Goal: Task Accomplishment & Management: Manage account settings

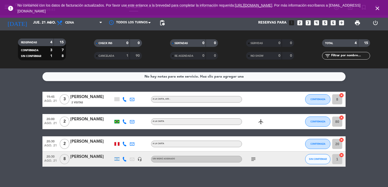
click at [380, 9] on icon "close" at bounding box center [378, 8] width 6 height 6
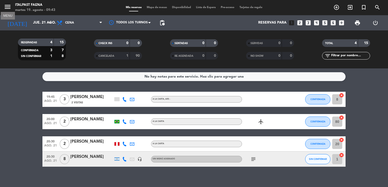
click at [11, 8] on icon "menu" at bounding box center [8, 7] width 8 height 8
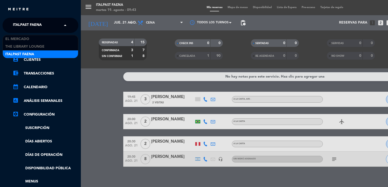
click at [38, 20] on span "Italpast Faena" at bounding box center [27, 25] width 29 height 11
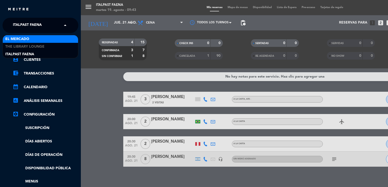
click at [33, 38] on div "El Mercado" at bounding box center [40, 39] width 75 height 8
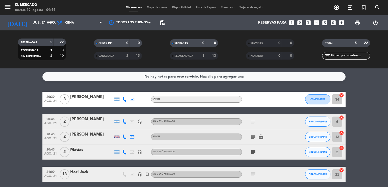
click at [14, 102] on bookings-row "20:30 [DATE] 3 [PERSON_NAME] SALON CONFIRMADA 34 cancel 20:45 [DATE] 2 [PERSON_…" at bounding box center [194, 137] width 388 height 90
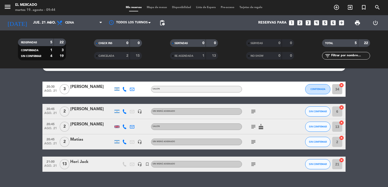
scroll to position [20, 0]
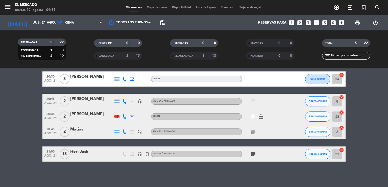
click at [8, 131] on bookings-row "20:30 [DATE] 3 [PERSON_NAME] SALON CONFIRMADA 34 cancel 20:45 [DATE] 2 [PERSON_…" at bounding box center [194, 116] width 388 height 90
click at [32, 23] on input "jue. 21 ago." at bounding box center [55, 22] width 48 height 9
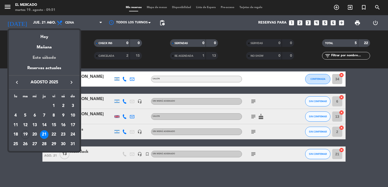
click at [53, 58] on div "Este sábado" at bounding box center [44, 58] width 71 height 14
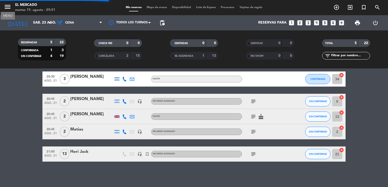
click at [9, 3] on icon "menu" at bounding box center [8, 7] width 8 height 8
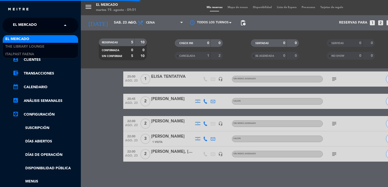
click at [36, 21] on span "El Mercado" at bounding box center [25, 25] width 24 height 11
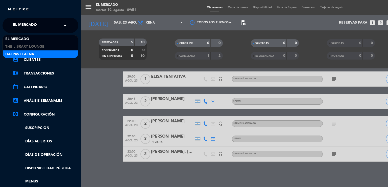
click at [45, 52] on div "Italpast Faena" at bounding box center [40, 54] width 75 height 8
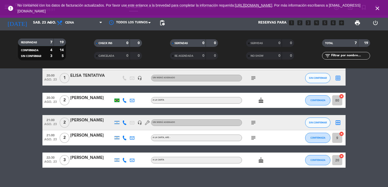
scroll to position [65, 0]
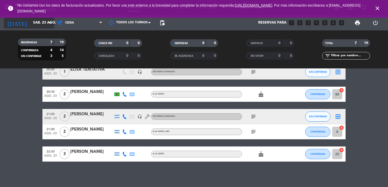
click at [49, 20] on icon "arrow_drop_down" at bounding box center [50, 23] width 6 height 6
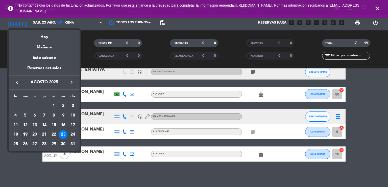
click at [73, 81] on icon "keyboard_arrow_right" at bounding box center [72, 82] width 6 height 6
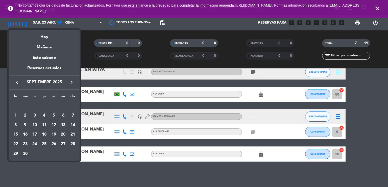
click at [25, 153] on div "30" at bounding box center [25, 153] width 9 height 9
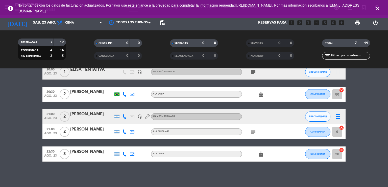
type input "[DATE]"
click at [375, 9] on icon "close" at bounding box center [378, 8] width 6 height 6
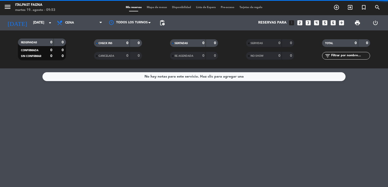
scroll to position [0, 0]
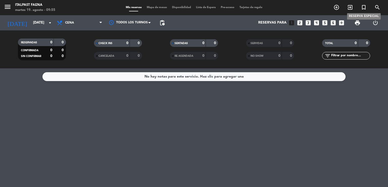
click at [367, 7] on icon "turned_in_not" at bounding box center [364, 7] width 6 height 6
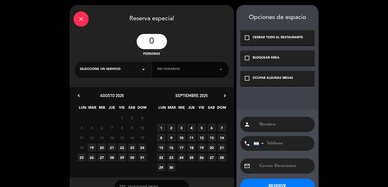
click at [159, 42] on input "number" at bounding box center [152, 41] width 30 height 15
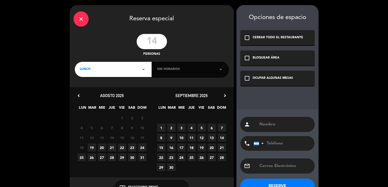
type input "14"
click at [120, 73] on div "LUNCH arrow_drop_down" at bounding box center [113, 69] width 77 height 15
click at [87, 91] on div "Cena" at bounding box center [113, 90] width 67 height 5
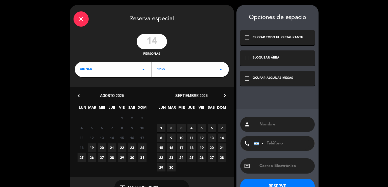
click at [171, 169] on span "30" at bounding box center [171, 167] width 8 height 8
click at [279, 77] on div "OCUPAR ALGUNAS MESAS" at bounding box center [273, 78] width 40 height 5
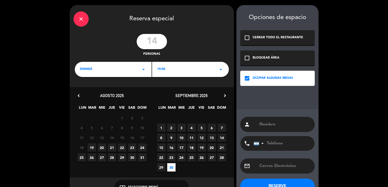
click at [179, 69] on div "19:00 arrow_drop_down" at bounding box center [190, 69] width 77 height 15
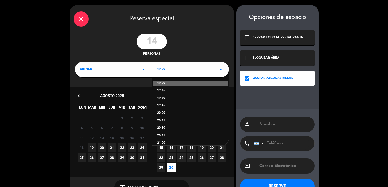
click at [169, 114] on div "20:00" at bounding box center [190, 112] width 67 height 5
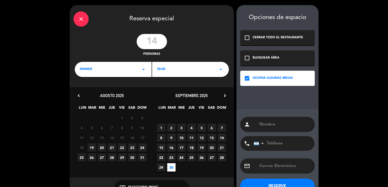
click at [270, 122] on input "text" at bounding box center [285, 124] width 52 height 7
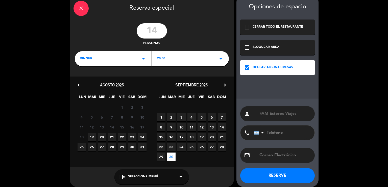
scroll to position [15, 0]
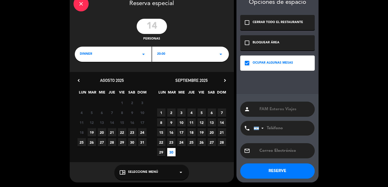
type input "FAM Esteros Viajes"
click at [280, 168] on button "RESERVE" at bounding box center [277, 170] width 75 height 15
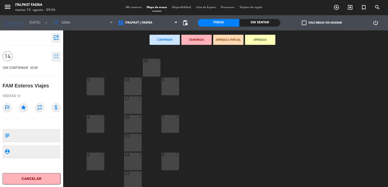
click at [134, 81] on div at bounding box center [133, 79] width 8 height 5
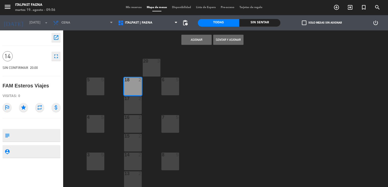
click at [131, 96] on div "20 3 5 5 6 5 18 2 17 2 4 5 7 5 16 2 15 2 3 5 8 5 14 2 13 2 2 5 12 2 10 5 11 2 1…" at bounding box center [227, 118] width 321 height 137
click at [132, 102] on div "17 2" at bounding box center [133, 105] width 18 height 18
click at [133, 119] on div at bounding box center [133, 117] width 8 height 5
click at [137, 145] on div "15 2" at bounding box center [133, 143] width 18 height 18
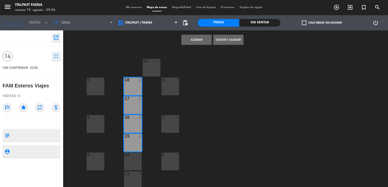
click at [137, 160] on div "14 2" at bounding box center [133, 161] width 18 height 18
click at [192, 36] on button "Asignar" at bounding box center [197, 40] width 30 height 10
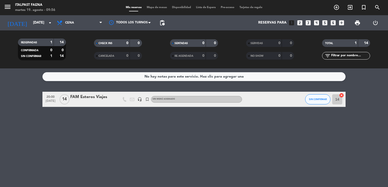
click at [90, 98] on div "FAM Esteros Viajes" at bounding box center [91, 97] width 43 height 7
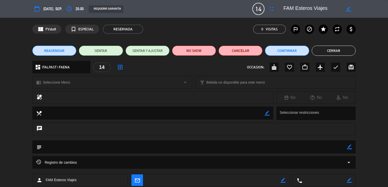
click at [348, 146] on icon "border_color" at bounding box center [349, 146] width 5 height 5
click at [338, 146] on textarea at bounding box center [195, 146] width 306 height 13
type textarea "190825 - VH - Italpast. Menu degus. Pedida por [PERSON_NAME]"
click at [350, 146] on icon at bounding box center [349, 146] width 5 height 5
click at [338, 53] on button "Cerrar" at bounding box center [334, 51] width 44 height 10
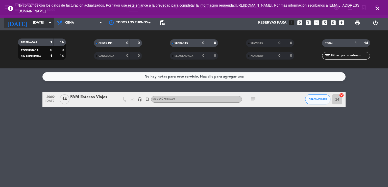
click at [34, 23] on input "[DATE]" at bounding box center [55, 22] width 48 height 9
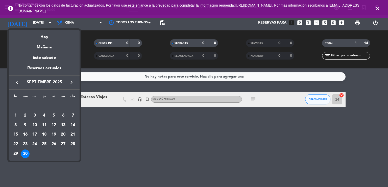
click at [20, 81] on button "keyboard_arrow_left" at bounding box center [16, 82] width 9 height 7
click at [44, 135] on div "21" at bounding box center [44, 134] width 9 height 9
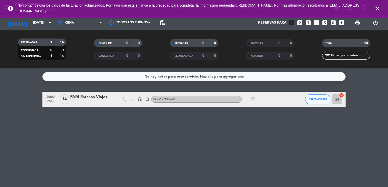
type input "jue. 21 ago."
click at [376, 9] on icon "close" at bounding box center [378, 8] width 6 height 6
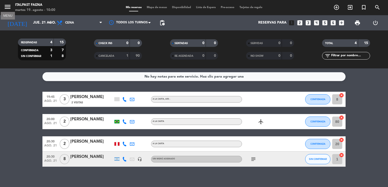
click at [11, 9] on icon "menu" at bounding box center [8, 7] width 8 height 8
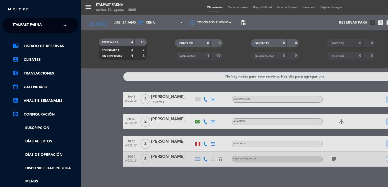
click at [59, 20] on input "text" at bounding box center [41, 25] width 62 height 11
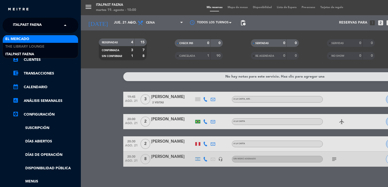
click at [48, 38] on div "El Mercado" at bounding box center [40, 39] width 75 height 8
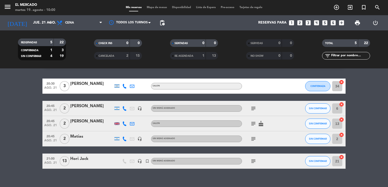
scroll to position [20, 0]
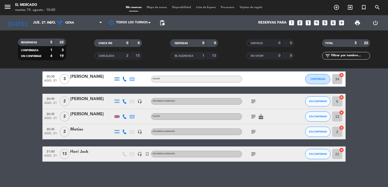
click at [99, 150] on div "Hori Jack" at bounding box center [91, 151] width 43 height 7
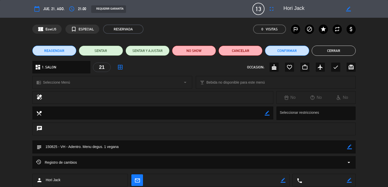
click at [349, 146] on icon "border_color" at bounding box center [349, 146] width 5 height 5
drag, startPoint x: 103, startPoint y: 146, endPoint x: 82, endPoint y: 148, distance: 20.6
click at [82, 148] on textarea at bounding box center [195, 146] width 306 height 13
type textarea "150825 - VH - Adentro. A la carta Ok [PERSON_NAME]. 1 vegana"
click at [348, 148] on icon at bounding box center [349, 146] width 5 height 5
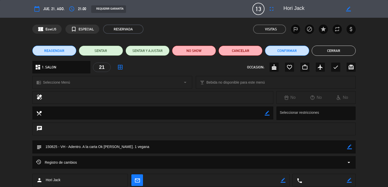
click at [328, 50] on button "Cerrar" at bounding box center [334, 51] width 44 height 10
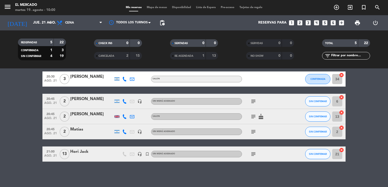
click at [253, 152] on icon "subject" at bounding box center [254, 154] width 6 height 6
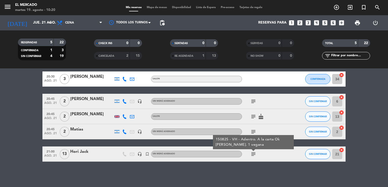
click at [47, 17] on div "[DATE] [DATE] arrow_drop_down" at bounding box center [29, 22] width 51 height 15
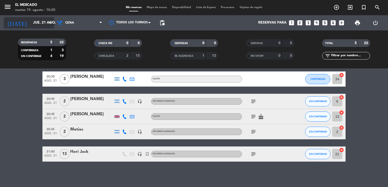
click at [36, 26] on input "jue. 21 ago." at bounding box center [55, 22] width 48 height 9
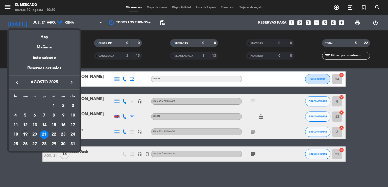
click at [74, 83] on icon "keyboard_arrow_right" at bounding box center [72, 82] width 6 height 6
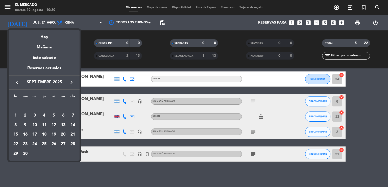
click at [74, 83] on icon "keyboard_arrow_right" at bounding box center [72, 82] width 6 height 6
click at [71, 115] on div "5" at bounding box center [73, 115] width 9 height 9
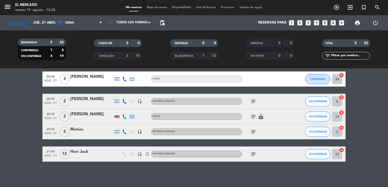
type input "[DATE]"
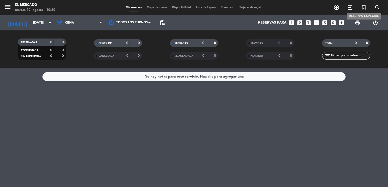
click at [366, 8] on icon "turned_in_not" at bounding box center [364, 7] width 6 height 6
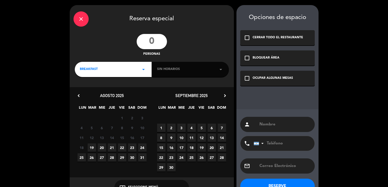
click at [152, 36] on input "number" at bounding box center [152, 41] width 30 height 15
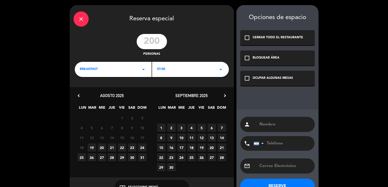
type input "200"
click at [116, 67] on div "BREAKFAST arrow_drop_down" at bounding box center [113, 69] width 77 height 15
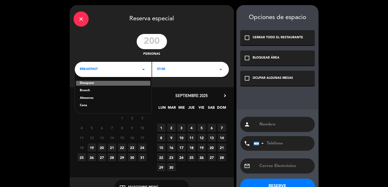
click at [94, 104] on div "Cena" at bounding box center [113, 105] width 67 height 5
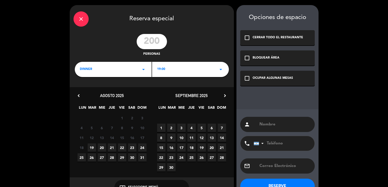
click at [227, 92] on div "septiembre 2025 chevron_right" at bounding box center [192, 95] width 80 height 7
click at [223, 95] on icon "chevron_right" at bounding box center [225, 95] width 5 height 5
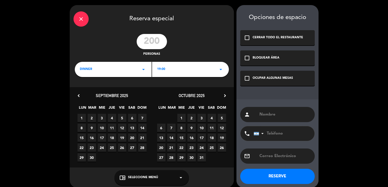
click at [221, 111] on span "DOM" at bounding box center [221, 108] width 8 height 8
click at [223, 116] on span "5" at bounding box center [222, 118] width 8 height 8
click at [267, 85] on div "check_box_outline_blank OCUPAR ALGUNAS MESAS" at bounding box center [277, 78] width 75 height 15
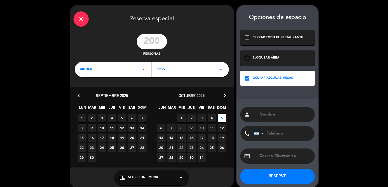
click at [277, 116] on input "text" at bounding box center [285, 114] width 52 height 7
paste input "Rixner p. YPO."
click at [259, 113] on input "Rixner p. YPO." at bounding box center [285, 114] width 52 height 7
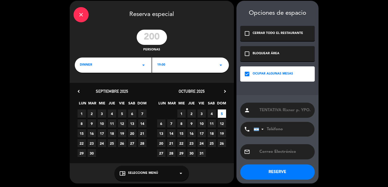
scroll to position [5, 0]
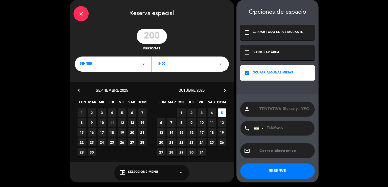
type input "TENTATIVA Rixner p. YPO."
click at [277, 169] on button "RESERVE" at bounding box center [277, 170] width 75 height 15
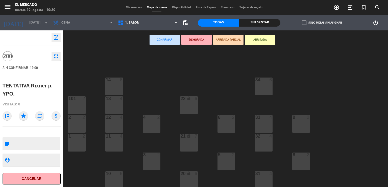
click at [54, 39] on icon "open_in_new" at bounding box center [56, 37] width 6 height 6
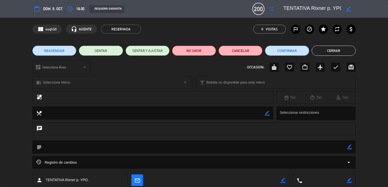
click at [350, 147] on icon "border_color" at bounding box center [349, 146] width 5 height 5
click at [342, 148] on textarea at bounding box center [195, 146] width 306 height 13
type textarea "TENTATIVA - Pedida por [PERSON_NAME]"
click at [353, 146] on div "subject" at bounding box center [194, 146] width 324 height 13
click at [349, 146] on icon at bounding box center [349, 146] width 5 height 5
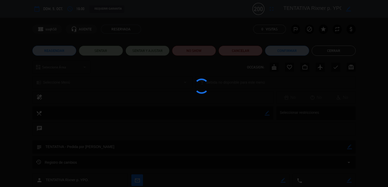
type textarea "TENTATIVA - Pedida por [PERSON_NAME]"
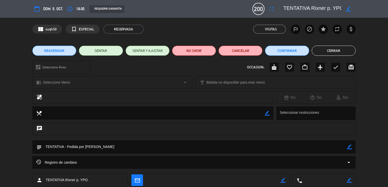
click at [339, 51] on button "Cerrar" at bounding box center [334, 51] width 44 height 10
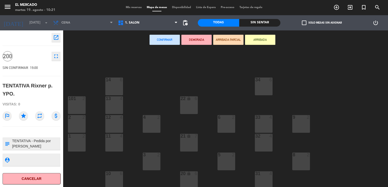
click at [130, 7] on span "Mis reservas" at bounding box center [133, 7] width 21 height 3
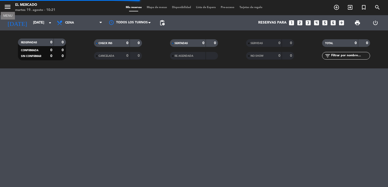
click at [6, 9] on icon "menu" at bounding box center [8, 7] width 8 height 8
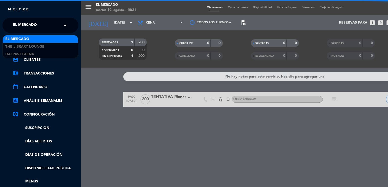
click at [32, 25] on span "El Mercado" at bounding box center [25, 25] width 24 height 11
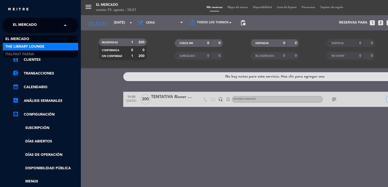
click at [31, 46] on span "The Library Lounge" at bounding box center [24, 47] width 39 height 6
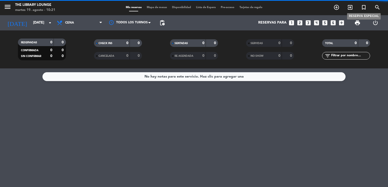
click at [363, 4] on icon "turned_in_not" at bounding box center [364, 7] width 6 height 6
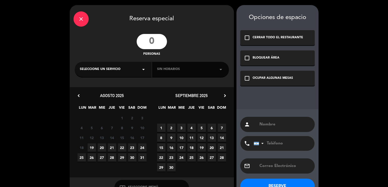
click at [153, 40] on input "number" at bounding box center [152, 41] width 30 height 15
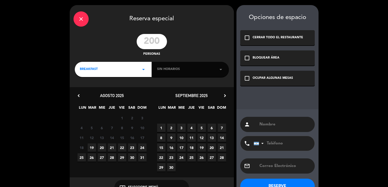
type input "200"
click at [93, 72] on div "BREAKFAST arrow_drop_down" at bounding box center [113, 69] width 77 height 15
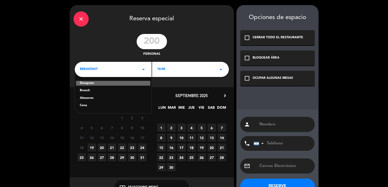
click at [86, 104] on div "Cena" at bounding box center [113, 105] width 67 height 5
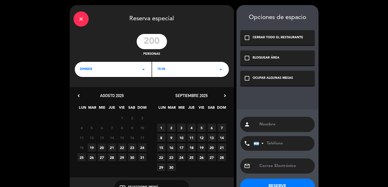
click at [226, 96] on icon "chevron_right" at bounding box center [225, 95] width 5 height 5
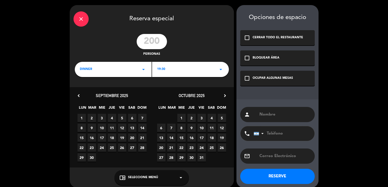
click at [221, 118] on span "5" at bounding box center [222, 118] width 8 height 8
click at [264, 77] on div "OCUPAR ALGUNAS MESAS" at bounding box center [273, 78] width 40 height 5
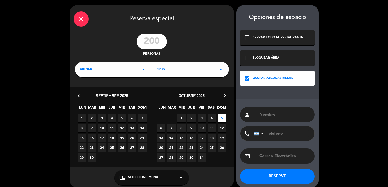
click at [274, 113] on input "text" at bounding box center [285, 114] width 52 height 7
paste input "Rixner p. YPO."
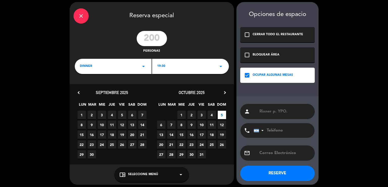
scroll to position [5, 0]
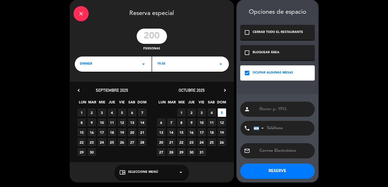
click at [259, 106] on input "Rixner p. YPO." at bounding box center [285, 108] width 52 height 7
type input "TENTATIVA Rixner p. YPO."
click at [278, 164] on button "RESERVE" at bounding box center [277, 170] width 75 height 15
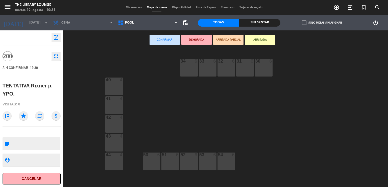
click at [54, 37] on icon "open_in_new" at bounding box center [56, 37] width 6 height 6
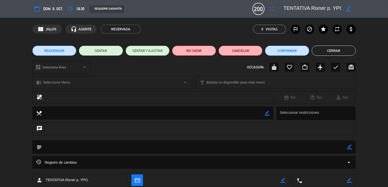
click at [350, 146] on icon "border_color" at bounding box center [349, 146] width 5 height 5
click at [340, 146] on textarea at bounding box center [195, 146] width 306 height 13
type textarea "1"
click at [347, 146] on textarea at bounding box center [195, 146] width 306 height 13
type textarea "TENTATIVA BAR Y POOL - Pedida por [PERSON_NAME]"
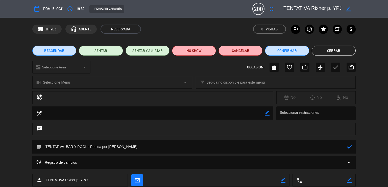
click at [349, 146] on icon at bounding box center [349, 146] width 5 height 5
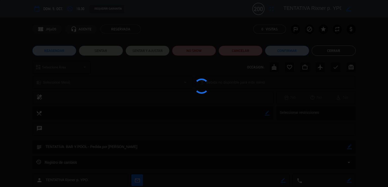
type textarea "TENTATIVA BAR Y POOL - Pedida por [PERSON_NAME]"
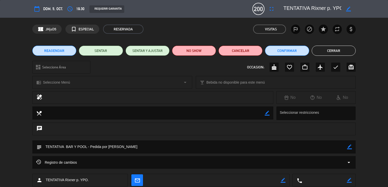
click at [326, 54] on button "Cerrar" at bounding box center [334, 51] width 44 height 10
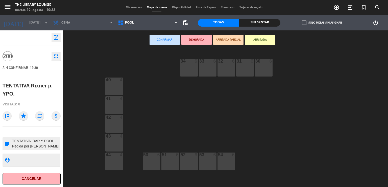
click at [129, 7] on span "Mis reservas" at bounding box center [133, 7] width 21 height 3
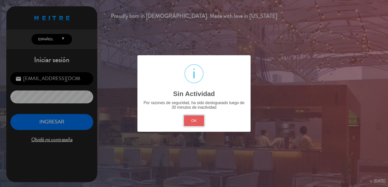
click at [189, 123] on button "OK" at bounding box center [194, 120] width 20 height 11
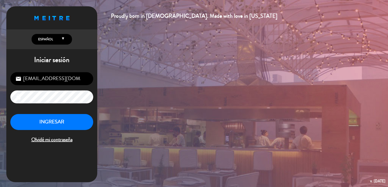
click at [58, 113] on div "[EMAIL_ADDRESS][DOMAIN_NAME] email lock INGRESAR Olvidé mi contraseña" at bounding box center [51, 108] width 91 height 80
click at [89, 124] on button "INGRESAR" at bounding box center [51, 122] width 83 height 16
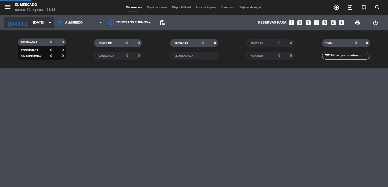
click at [43, 28] on div "[DATE] [DATE] arrow_drop_down" at bounding box center [29, 22] width 51 height 11
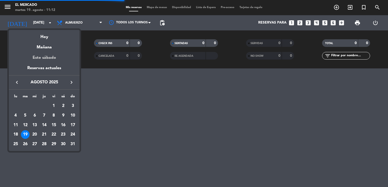
click at [52, 54] on div "Este sábado" at bounding box center [44, 58] width 71 height 14
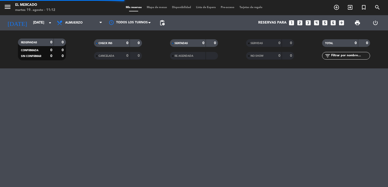
type input "sáb. 23 ago."
click at [77, 26] on span "Almuerzo" at bounding box center [79, 22] width 51 height 11
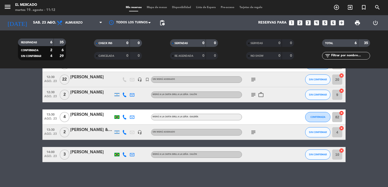
scroll to position [35, 0]
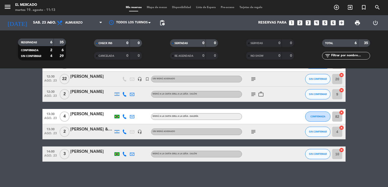
click at [83, 185] on div "No hay notas para este servicio. Haz clic para agregar una 12:30 [DATE] 2 [PERS…" at bounding box center [194, 127] width 388 height 118
click at [363, 6] on icon "turned_in_not" at bounding box center [364, 7] width 6 height 6
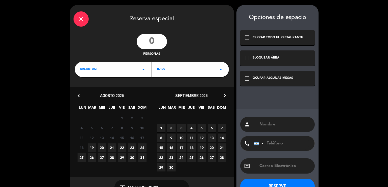
click at [165, 43] on input "number" at bounding box center [152, 41] width 30 height 15
type input "2"
type input "12"
click at [113, 72] on div "BREAKFAST arrow_drop_down" at bounding box center [113, 69] width 77 height 15
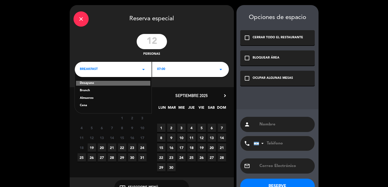
click at [82, 103] on div "Cena" at bounding box center [113, 105] width 67 height 5
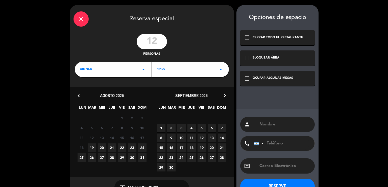
click at [130, 145] on span "23" at bounding box center [132, 147] width 8 height 8
click at [290, 73] on div "check_box_outline_blank OCUPAR ALGUNAS MESAS" at bounding box center [277, 78] width 75 height 15
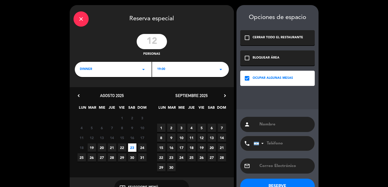
click at [135, 69] on div "dinner arrow_drop_down" at bounding box center [113, 69] width 77 height 15
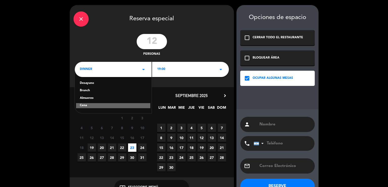
click at [101, 98] on div "Almuerzo" at bounding box center [113, 98] width 67 height 5
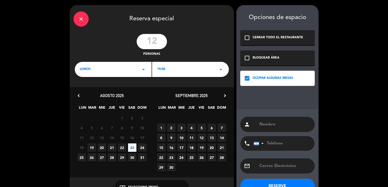
click at [210, 71] on div "19:00 arrow_drop_down" at bounding box center [190, 69] width 77 height 15
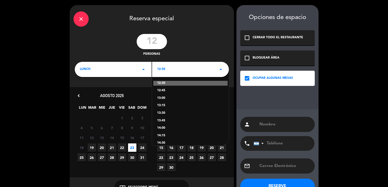
click at [162, 114] on div "13:30" at bounding box center [190, 112] width 67 height 5
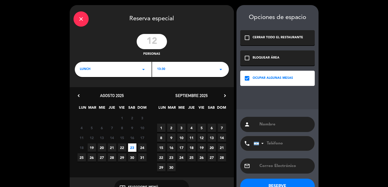
click at [273, 124] on input "text" at bounding box center [285, 124] width 52 height 7
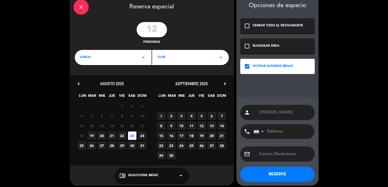
scroll to position [15, 0]
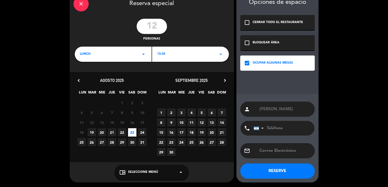
type input "[PERSON_NAME]"
click at [291, 172] on button "RESERVE" at bounding box center [277, 170] width 75 height 15
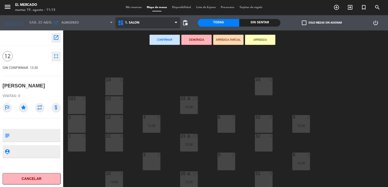
click at [133, 28] on span "1. SALON" at bounding box center [148, 22] width 65 height 11
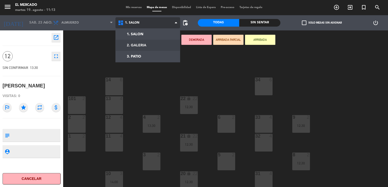
click at [147, 48] on ng-component "menu El Mercado martes 19. agosto - 11:13 Mis reservas Mapa de mesas Disponibil…" at bounding box center [194, 93] width 388 height 187
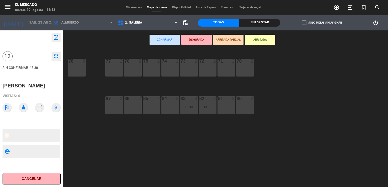
click at [243, 69] on div "70 2" at bounding box center [245, 68] width 18 height 18
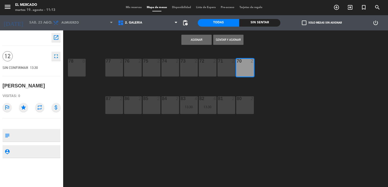
click at [222, 67] on div "71 2" at bounding box center [227, 68] width 18 height 18
click at [204, 62] on div at bounding box center [208, 61] width 8 height 5
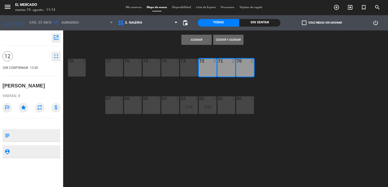
click at [194, 59] on div "2" at bounding box center [197, 61] width 8 height 5
click at [172, 66] on div "74 2" at bounding box center [171, 68] width 18 height 18
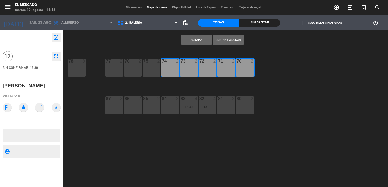
click at [192, 36] on button "Asignar" at bounding box center [197, 40] width 30 height 10
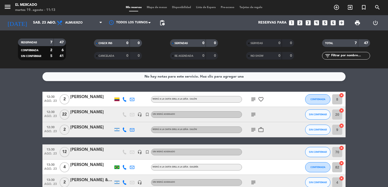
click at [94, 154] on div at bounding box center [91, 155] width 43 height 4
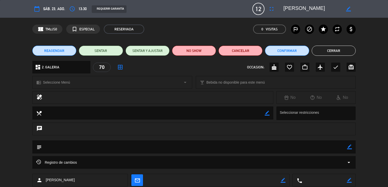
click at [349, 146] on icon "border_color" at bounding box center [349, 146] width 5 height 5
click at [344, 147] on textarea at bounding box center [195, 146] width 306 height 13
type textarea "190825 - VH - Galeria. A la carta ok [PERSON_NAME]. 8 adultos y 4 bebes."
click at [349, 143] on div at bounding box center [349, 146] width 5 height 13
click at [349, 145] on icon at bounding box center [349, 146] width 5 height 5
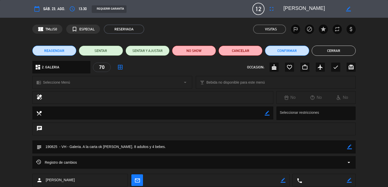
click at [326, 49] on button "Cerrar" at bounding box center [334, 51] width 44 height 10
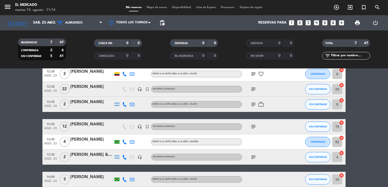
scroll to position [51, 0]
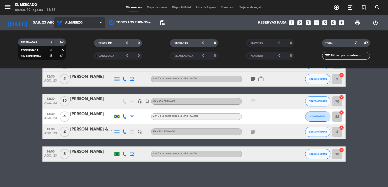
click at [71, 27] on span "Almuerzo" at bounding box center [79, 22] width 51 height 11
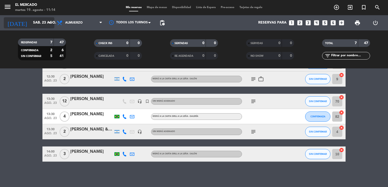
click at [34, 23] on input "sáb. 23 ago." at bounding box center [55, 22] width 48 height 9
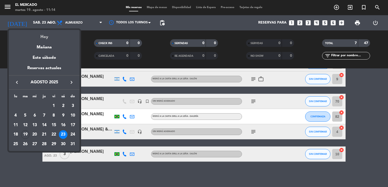
click at [46, 33] on div "Hoy" at bounding box center [44, 35] width 71 height 10
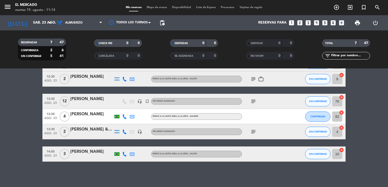
type input "[DATE]"
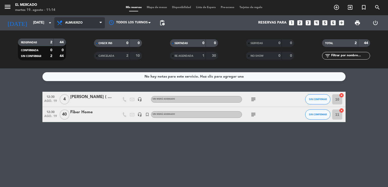
click at [69, 27] on span "Almuerzo" at bounding box center [79, 22] width 51 height 11
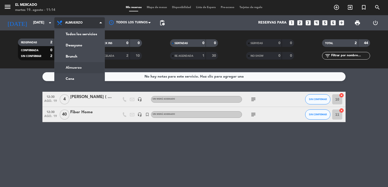
click at [75, 78] on ng-component "menu El Mercado martes 19. agosto - 11:14 Mis reservas Mapa de mesas Disponibil…" at bounding box center [194, 93] width 388 height 187
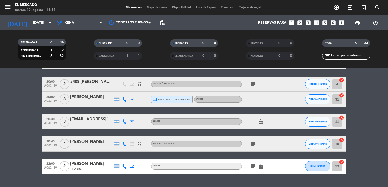
scroll to position [50, 0]
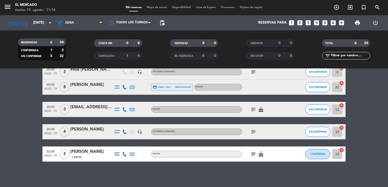
click at [153, 8] on span "Mapa de mesas" at bounding box center [156, 7] width 25 height 3
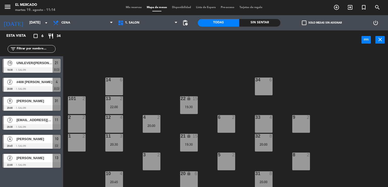
click at [77, 122] on div "2 2" at bounding box center [77, 124] width 18 height 18
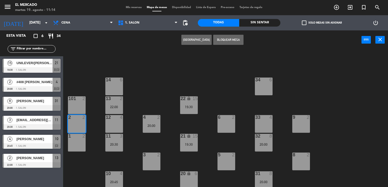
click at [197, 43] on button "[GEOGRAPHIC_DATA]" at bounding box center [197, 40] width 30 height 10
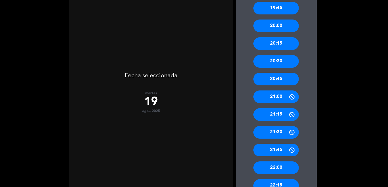
scroll to position [202, 0]
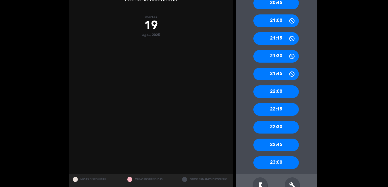
click at [278, 93] on div "22:00" at bounding box center [277, 91] width 46 height 13
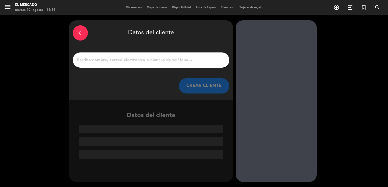
scroll to position [0, 0]
click at [126, 61] on input "1" at bounding box center [151, 59] width 149 height 7
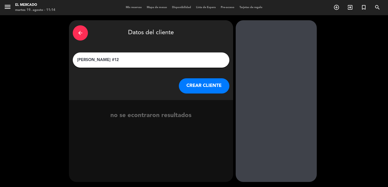
type input "[PERSON_NAME] #120"
click at [215, 91] on button "CREAR CLIENTE" at bounding box center [204, 85] width 51 height 15
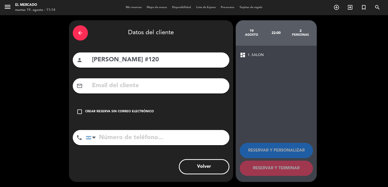
click at [186, 124] on div "arrow_back Datos del cliente person [PERSON_NAME] #120 mail_outline check_box_o…" at bounding box center [151, 100] width 164 height 161
click at [186, 115] on div "check_box_outline_blank Crear reserva sin correo electrónico" at bounding box center [151, 111] width 157 height 15
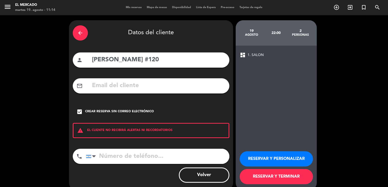
click at [269, 157] on button "RESERVAR Y PERSONALIZAR" at bounding box center [276, 158] width 73 height 15
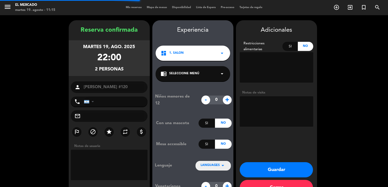
scroll to position [15, 0]
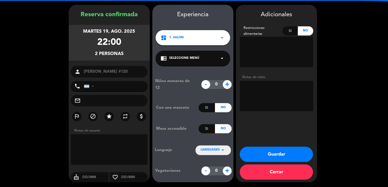
click at [281, 92] on textarea at bounding box center [277, 96] width 74 height 30
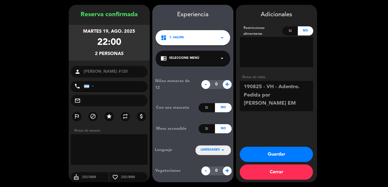
type textarea "190825 - VH - Adentro. Pedida por [PERSON_NAME] EM"
click at [280, 159] on button "Guardar" at bounding box center [276, 153] width 73 height 15
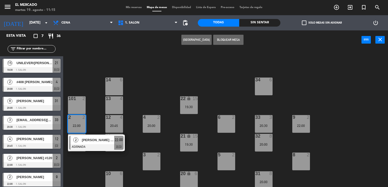
click at [133, 8] on span "Mis reservas" at bounding box center [133, 7] width 21 height 3
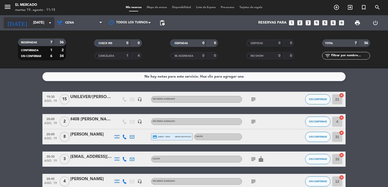
click at [40, 21] on input "[DATE]" at bounding box center [55, 22] width 48 height 9
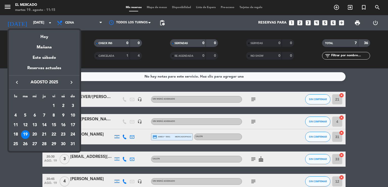
click at [72, 80] on icon "keyboard_arrow_right" at bounding box center [72, 82] width 6 height 6
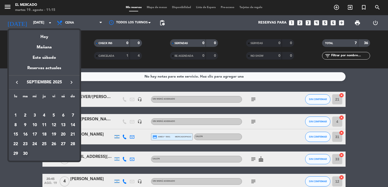
click at [26, 152] on div "30" at bounding box center [25, 153] width 9 height 9
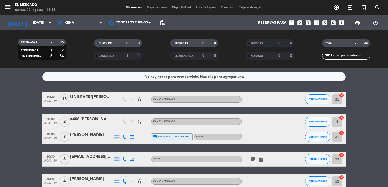
type input "[DATE]"
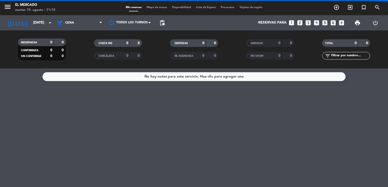
click at [7, 10] on icon "menu" at bounding box center [8, 7] width 8 height 8
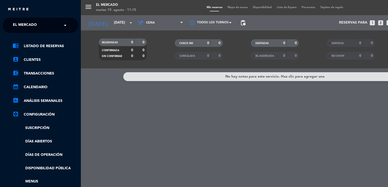
click at [42, 30] on div "× El Mercado" at bounding box center [28, 25] width 34 height 11
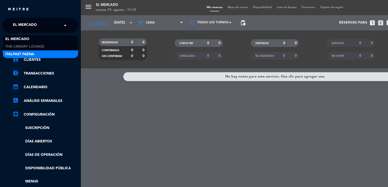
click at [31, 53] on span "Italpast Faena" at bounding box center [19, 54] width 29 height 6
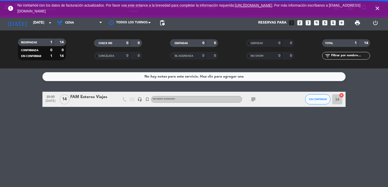
click at [84, 99] on div "FAM Esteros Viajes" at bounding box center [91, 97] width 43 height 7
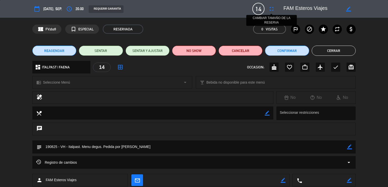
click at [271, 8] on icon "fullscreen" at bounding box center [272, 9] width 6 height 6
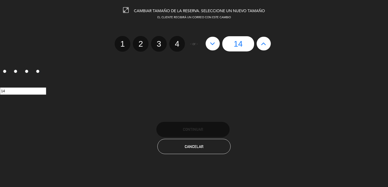
click at [260, 49] on button at bounding box center [264, 44] width 14 height 14
type input "15"
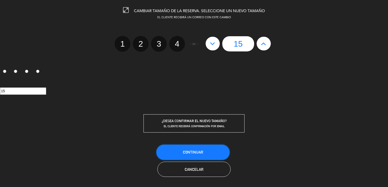
click at [209, 152] on button "Continuar" at bounding box center [193, 151] width 73 height 15
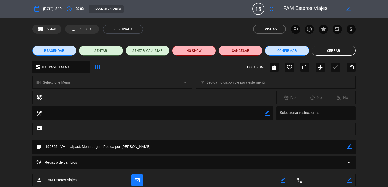
click at [329, 51] on button "Cerrar" at bounding box center [334, 51] width 44 height 10
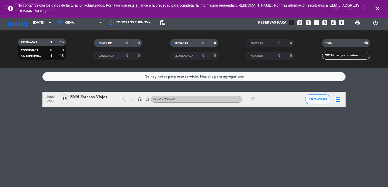
click at [252, 99] on icon "subject" at bounding box center [254, 99] width 6 height 6
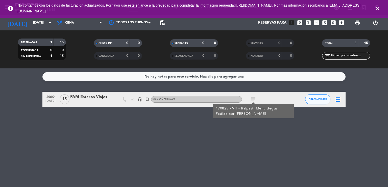
click at [339, 98] on icon "border_all" at bounding box center [338, 99] width 6 height 6
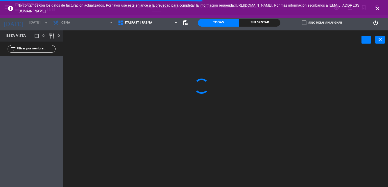
click at [379, 8] on icon "close" at bounding box center [378, 8] width 6 height 6
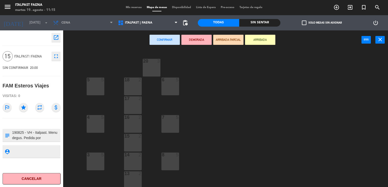
click at [130, 81] on div at bounding box center [133, 79] width 8 height 5
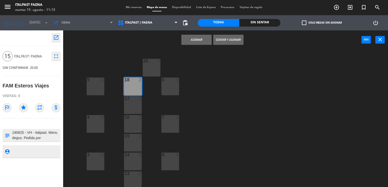
click at [130, 99] on div at bounding box center [133, 98] width 8 height 5
click at [130, 116] on div at bounding box center [133, 117] width 8 height 5
click at [137, 147] on div "15 2" at bounding box center [133, 143] width 18 height 18
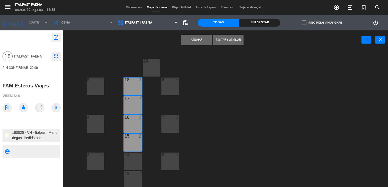
click at [138, 160] on div "14 2" at bounding box center [133, 161] width 18 height 18
click at [192, 43] on button "Asignar" at bounding box center [197, 40] width 30 height 10
